Goal: Task Accomplishment & Management: Complete application form

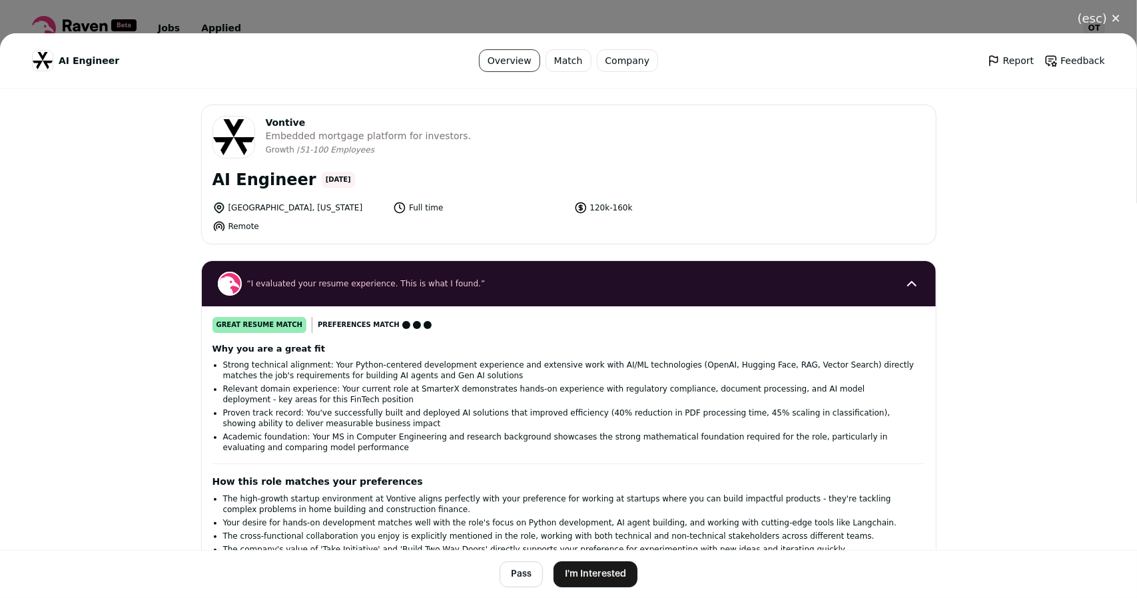
click at [596, 583] on button "I'm Interested" at bounding box center [595, 574] width 84 height 26
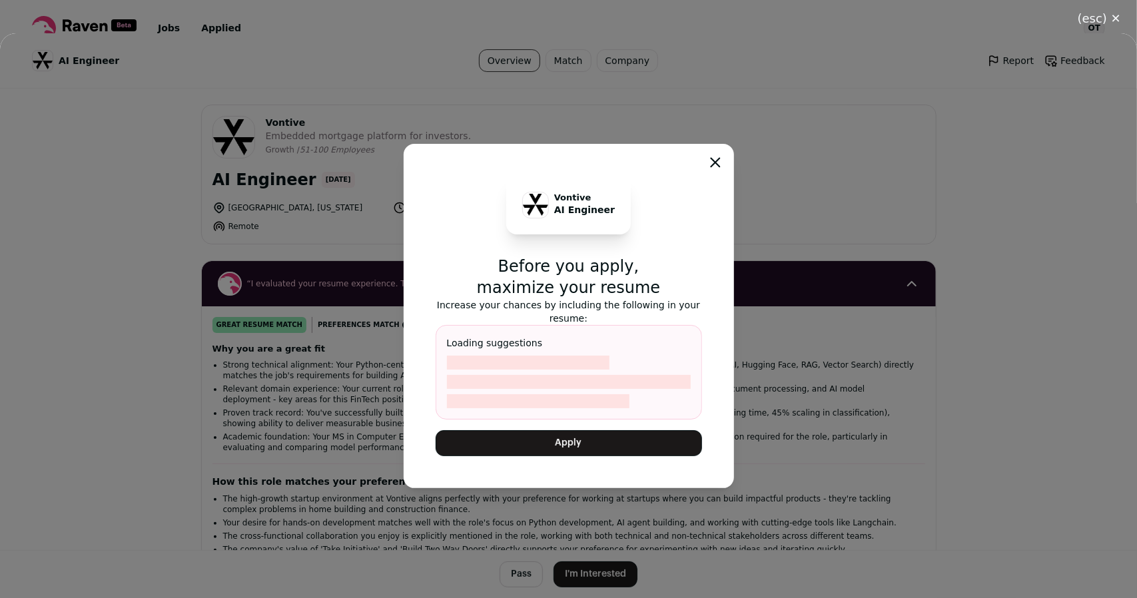
click at [574, 450] on button "Apply" at bounding box center [569, 443] width 266 height 26
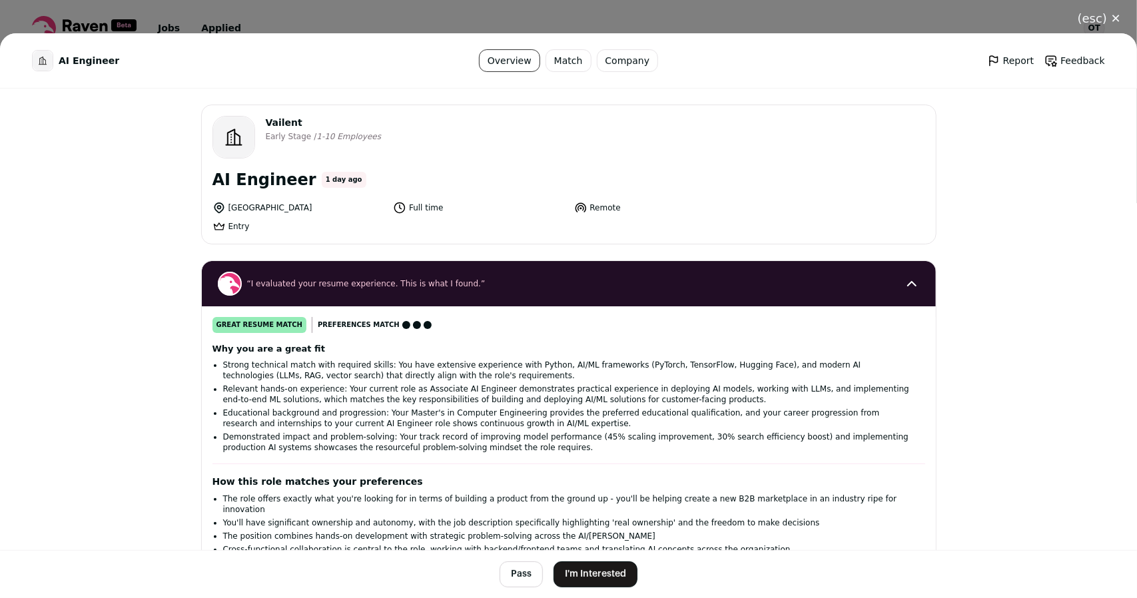
click at [585, 567] on button "I'm Interested" at bounding box center [595, 574] width 84 height 26
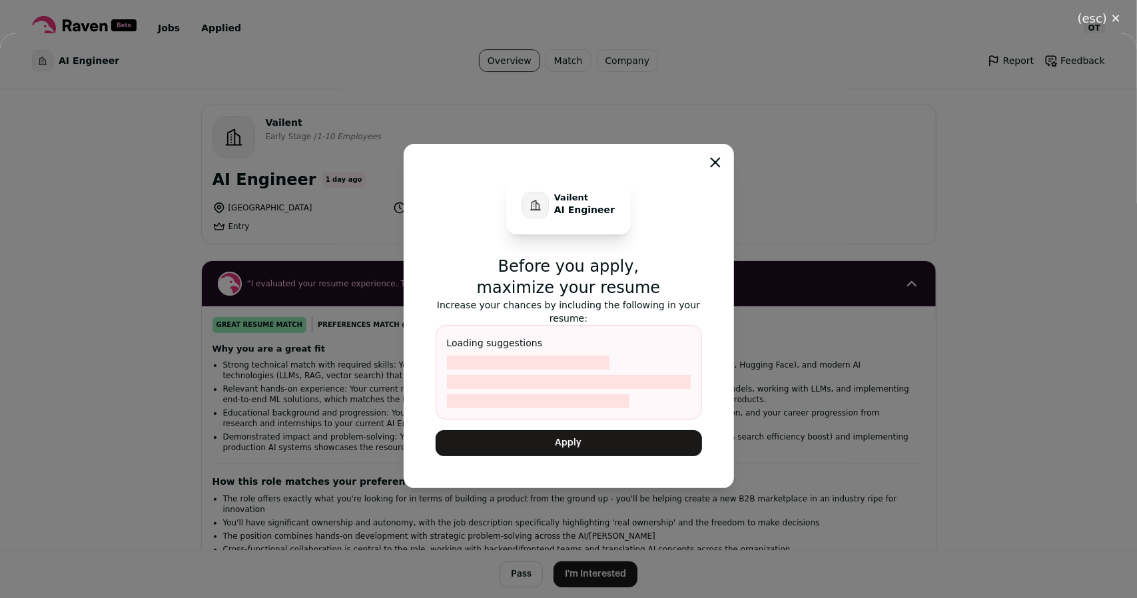
click at [538, 439] on button "Apply" at bounding box center [569, 443] width 266 height 26
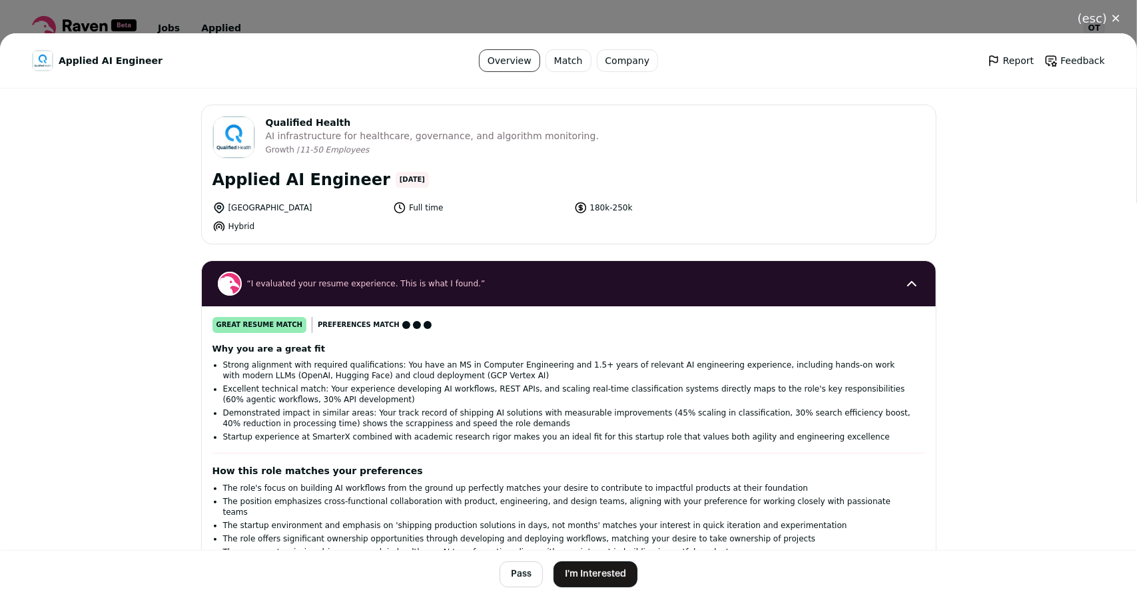
click at [561, 565] on button "I'm Interested" at bounding box center [595, 574] width 84 height 26
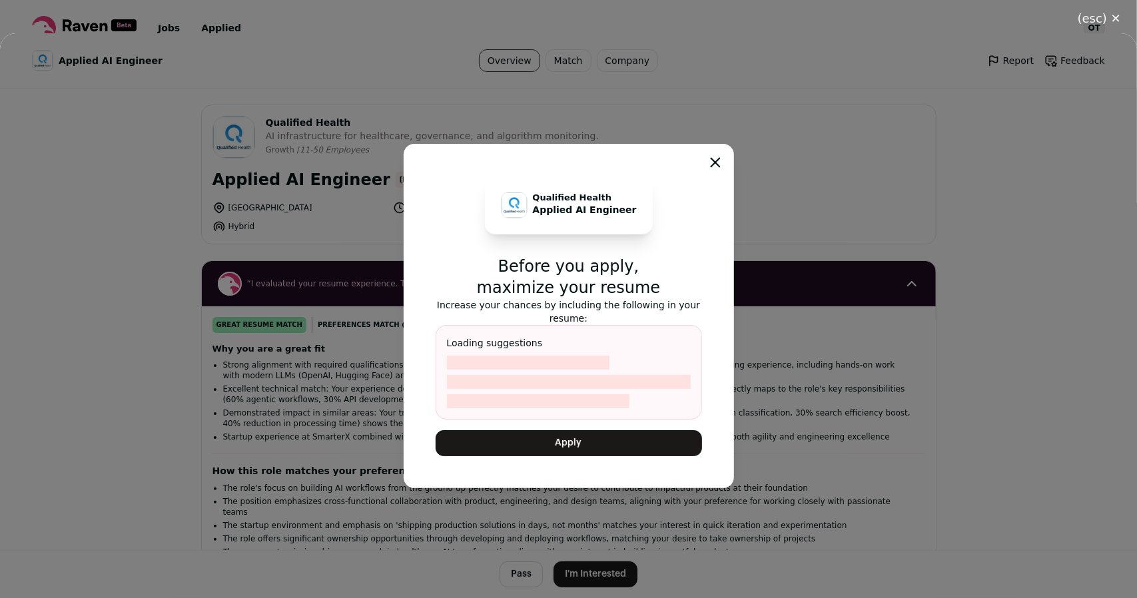
click at [574, 451] on button "Apply" at bounding box center [569, 443] width 266 height 26
